Goal: Task Accomplishment & Management: Use online tool/utility

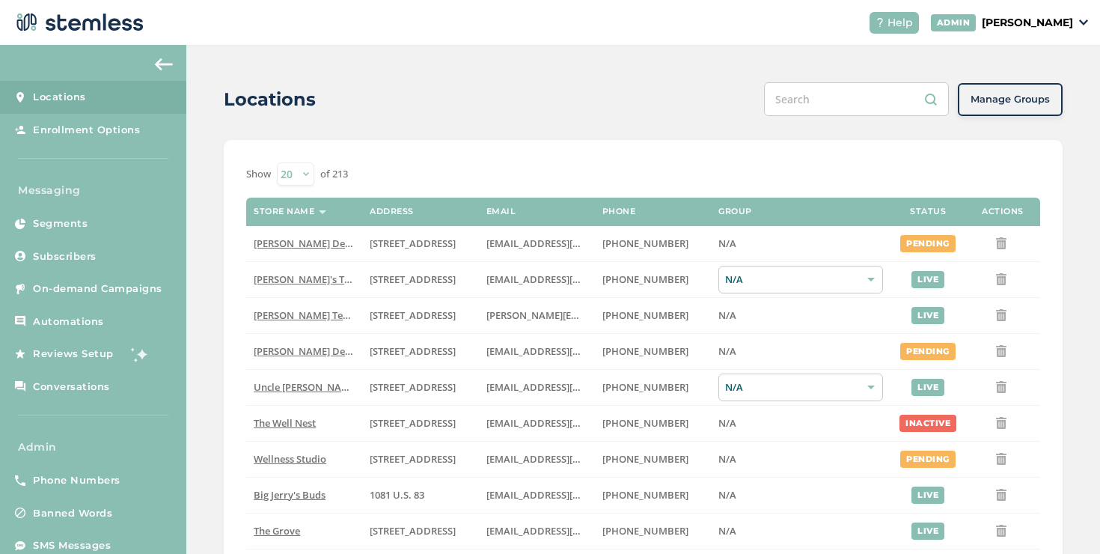
click at [1059, 27] on p "[PERSON_NAME]" at bounding box center [1027, 23] width 91 height 16
click at [1050, 115] on li "Impersonate" at bounding box center [1034, 112] width 73 height 22
click at [1014, 25] on p "[PERSON_NAME]" at bounding box center [1027, 23] width 91 height 16
click at [1019, 104] on span "Impersonate" at bounding box center [1034, 108] width 73 height 15
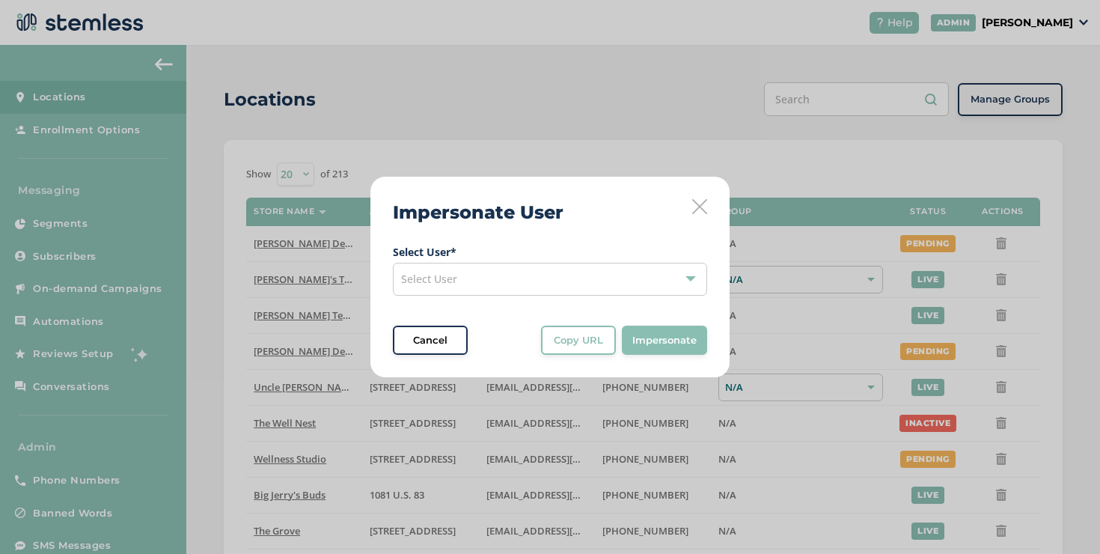
click at [551, 271] on div "Select User" at bounding box center [550, 279] width 314 height 33
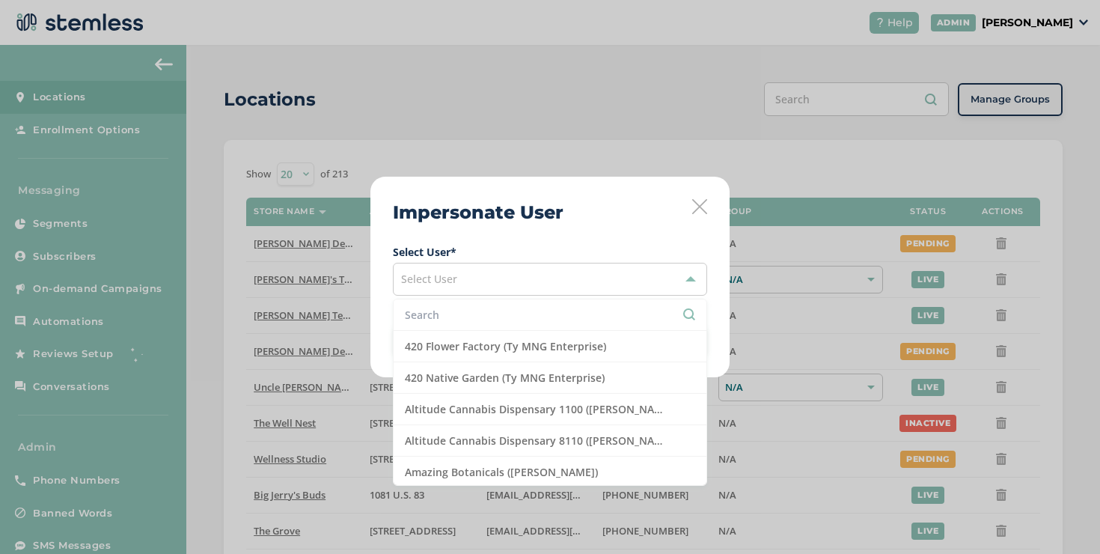
click at [488, 307] on input "text" at bounding box center [550, 315] width 290 height 16
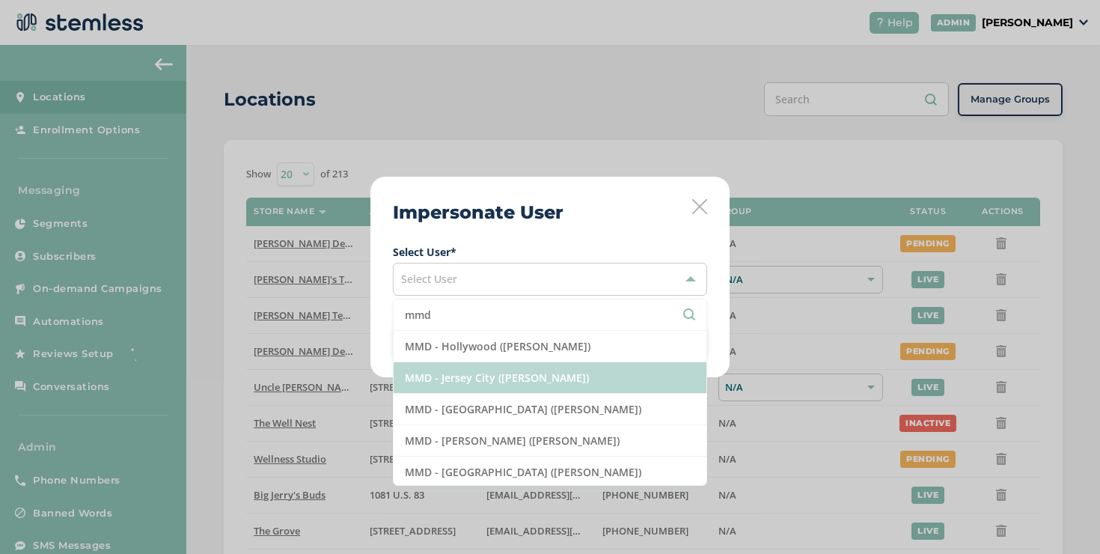
type input "mmd"
click at [495, 382] on li "MMD - Jersey City (Ilana Dreicer)" at bounding box center [550, 377] width 313 height 31
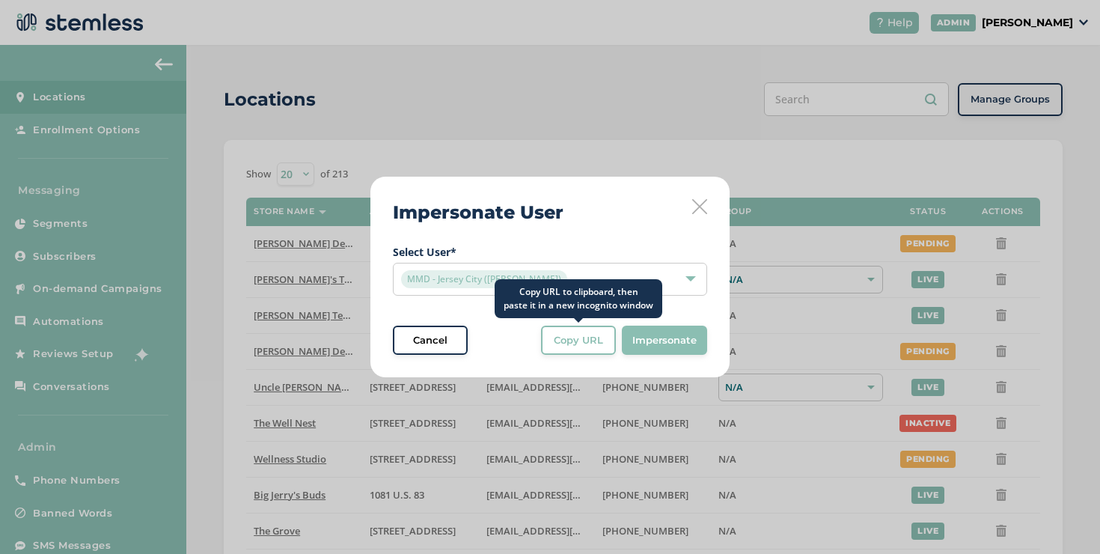
click at [578, 341] on span "Copy URL" at bounding box center [578, 340] width 49 height 15
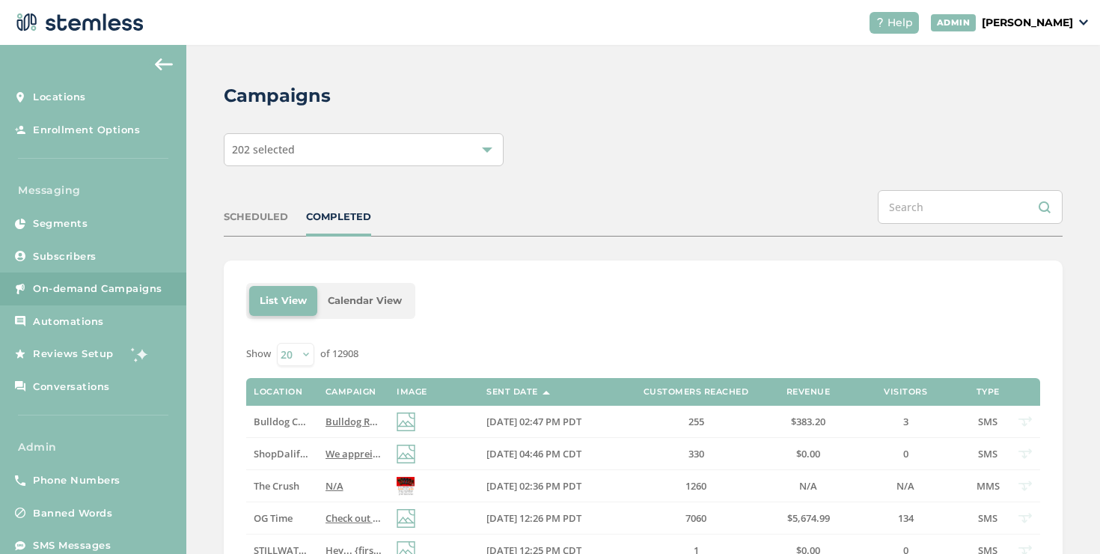
click at [340, 230] on div "SCHEDULED COMPLETED" at bounding box center [643, 213] width 839 height 46
click at [340, 226] on div "SCHEDULED COMPLETED" at bounding box center [643, 213] width 839 height 46
click at [339, 222] on div "COMPLETED" at bounding box center [338, 216] width 65 height 15
